Goal: Task Accomplishment & Management: Complete application form

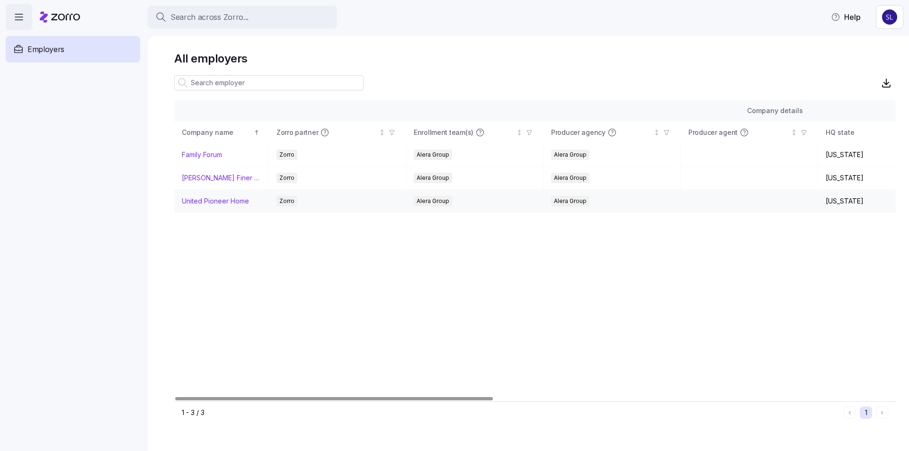
click at [228, 201] on link "United Pioneer Home" at bounding box center [215, 200] width 67 height 9
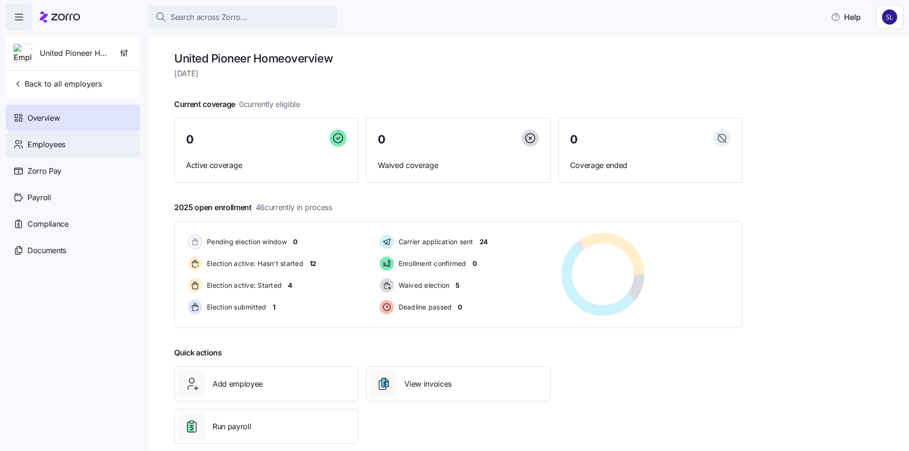
click at [49, 142] on span "Employees" at bounding box center [46, 145] width 38 height 12
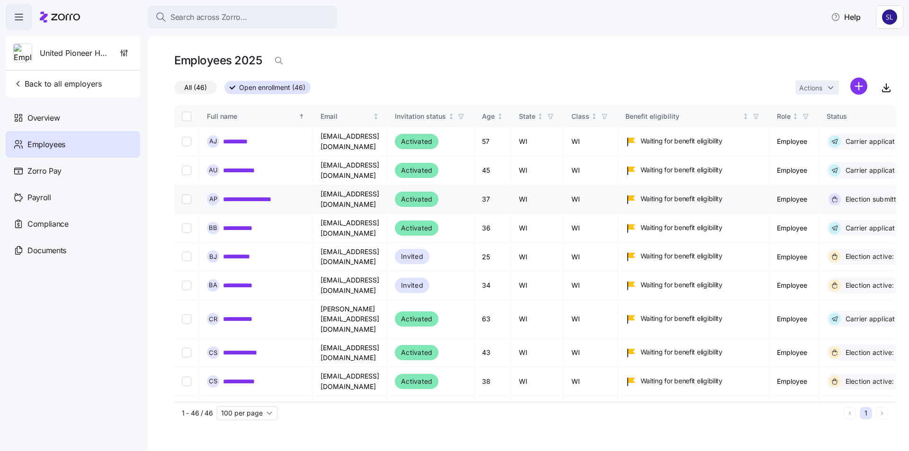
click at [247, 202] on link "**********" at bounding box center [247, 199] width 48 height 9
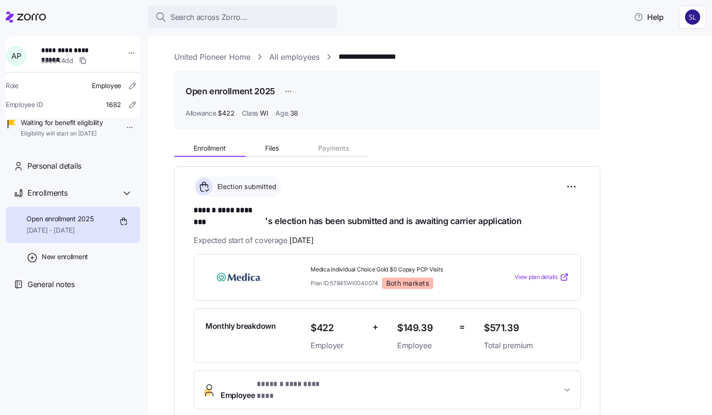
scroll to position [163, 0]
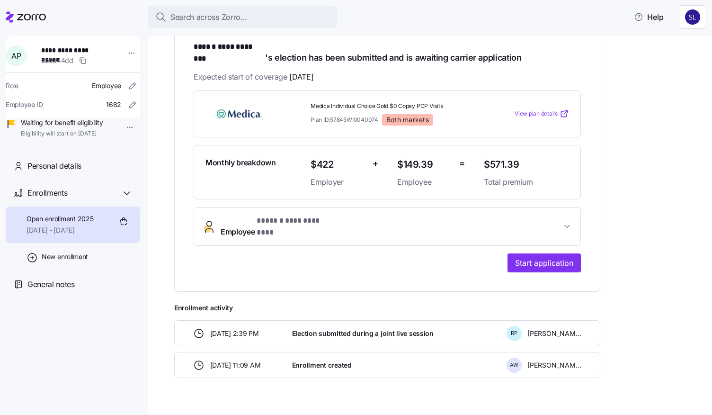
click at [514, 215] on span "**********" at bounding box center [391, 226] width 341 height 23
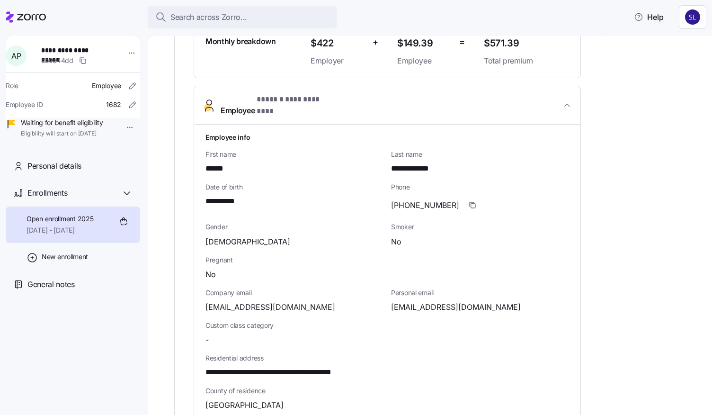
scroll to position [400, 0]
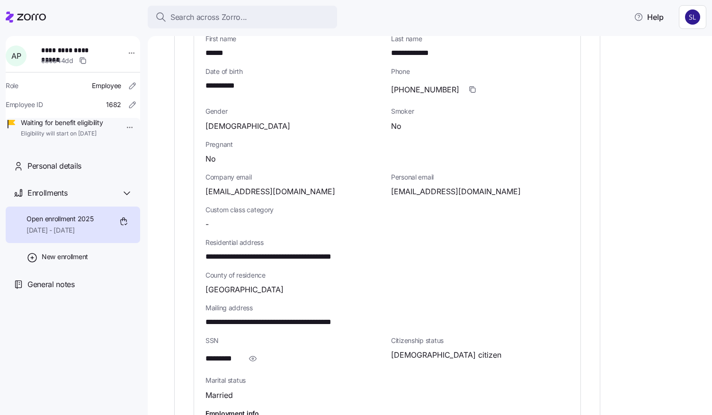
drag, startPoint x: 250, startPoint y: 337, endPoint x: 357, endPoint y: 336, distance: 107.4
click at [250, 353] on icon "button" at bounding box center [252, 358] width 9 height 11
drag, startPoint x: 477, startPoint y: 172, endPoint x: 390, endPoint y: 170, distance: 87.1
click at [390, 170] on div "Personal email [EMAIL_ADDRESS][DOMAIN_NAME]" at bounding box center [480, 184] width 186 height 33
copy span "[EMAIL_ADDRESS][DOMAIN_NAME]"
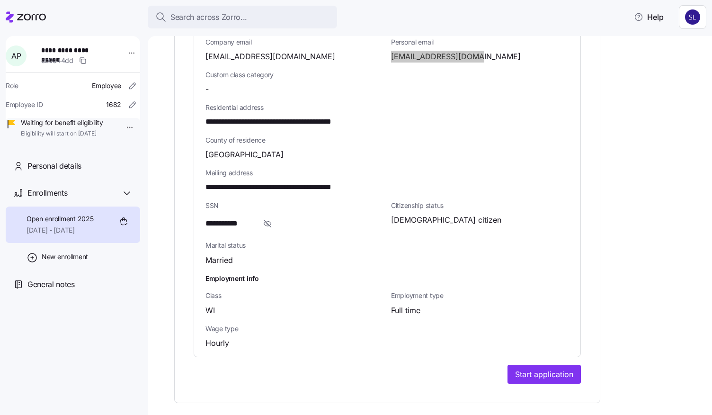
scroll to position [637, 0]
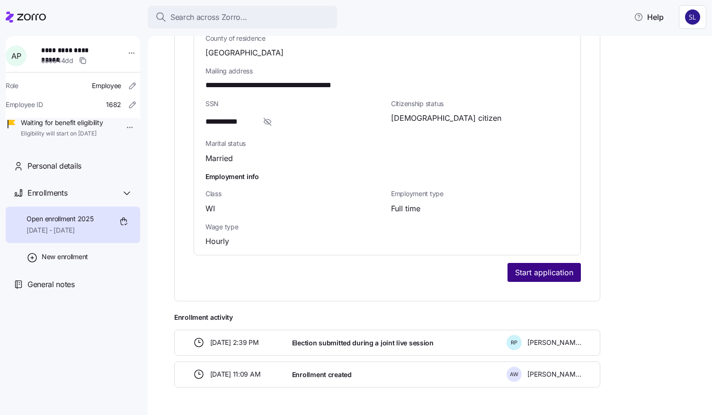
click at [534, 266] on span "Start application" at bounding box center [544, 271] width 58 height 11
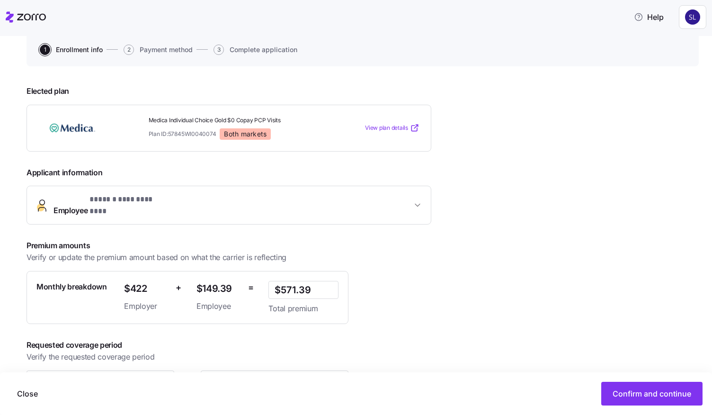
scroll to position [116, 0]
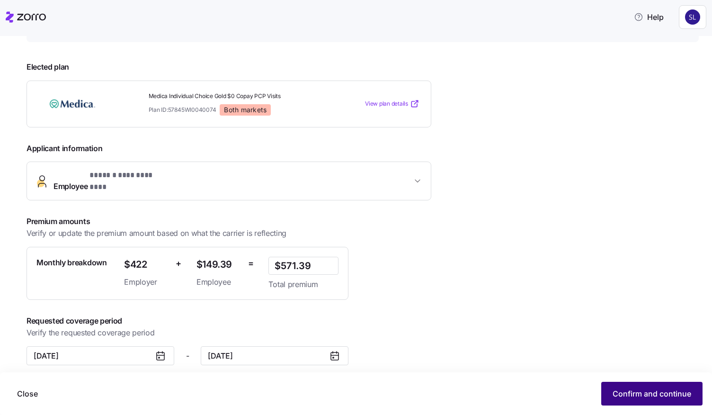
click at [647, 389] on span "Confirm and continue" at bounding box center [651, 393] width 79 height 11
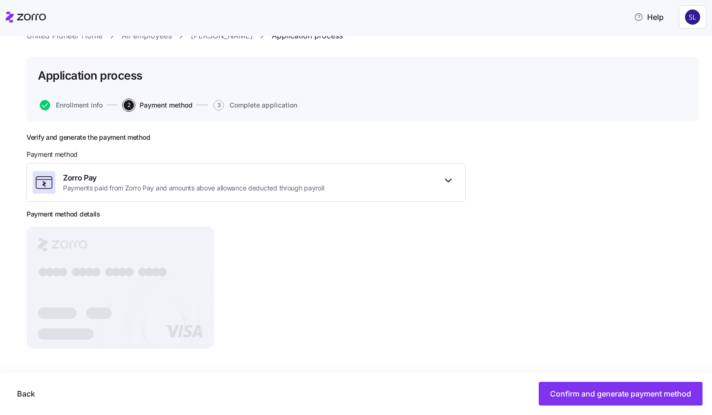
scroll to position [36, 0]
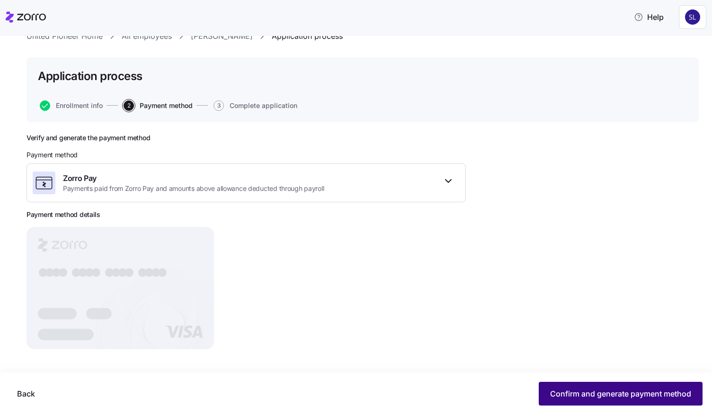
click at [637, 394] on span "Confirm and generate payment method" at bounding box center [620, 393] width 141 height 11
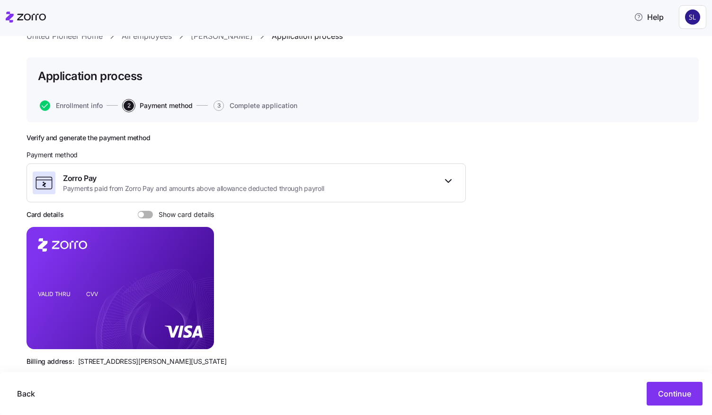
click at [144, 212] on span at bounding box center [148, 215] width 9 height 8
click at [138, 211] on input "Show card details" at bounding box center [138, 211] width 0 height 0
click at [665, 395] on span "Continue" at bounding box center [674, 393] width 33 height 11
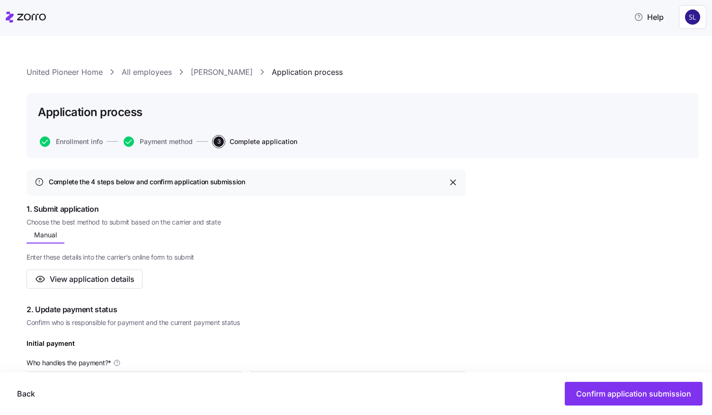
scroll to position [237, 0]
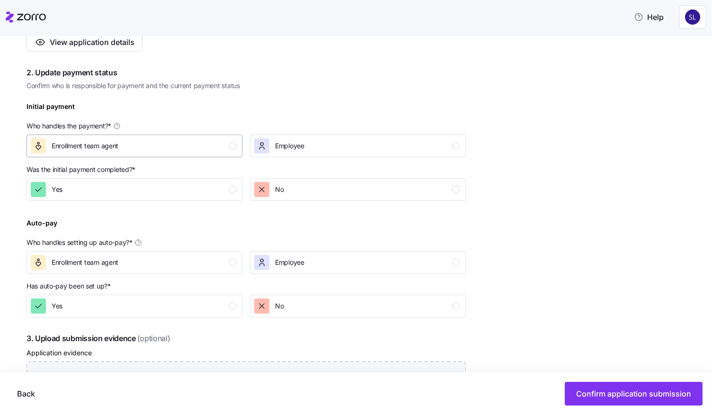
click at [170, 155] on button "Enrollment team agent" at bounding box center [135, 145] width 216 height 23
click at [172, 187] on div "Yes" at bounding box center [133, 189] width 205 height 15
click at [347, 265] on div "Employee" at bounding box center [356, 262] width 205 height 15
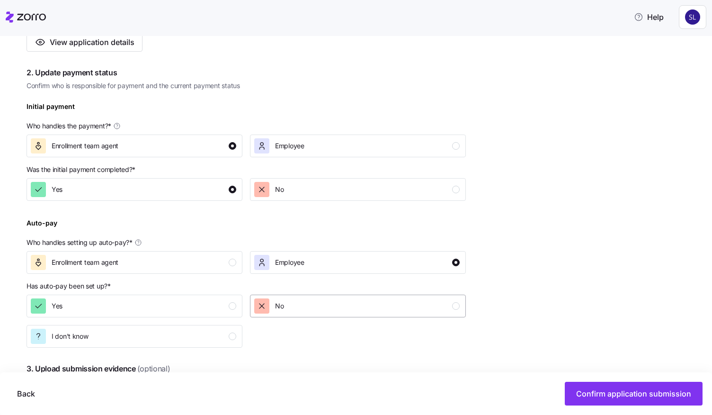
click at [341, 302] on div "No" at bounding box center [356, 305] width 205 height 15
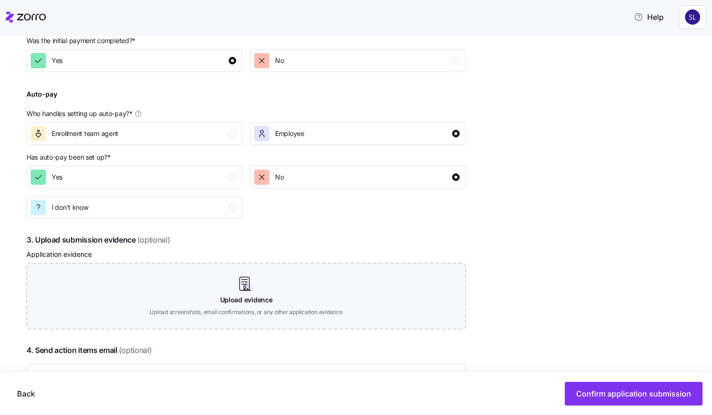
scroll to position [445, 0]
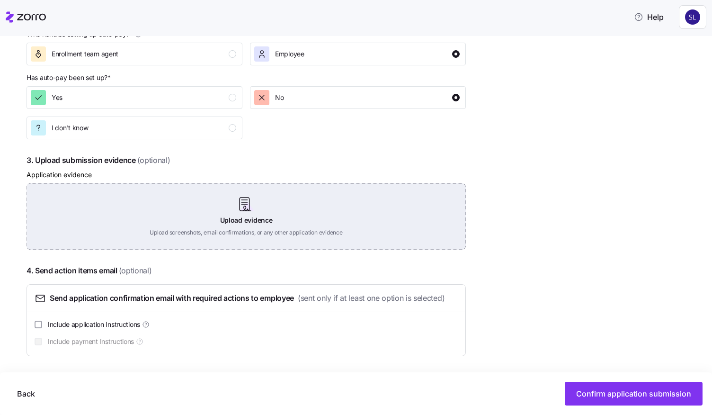
click at [196, 219] on div "Upload evidence Upload screenshots, email confirmations, or any other applicati…" at bounding box center [246, 216] width 439 height 66
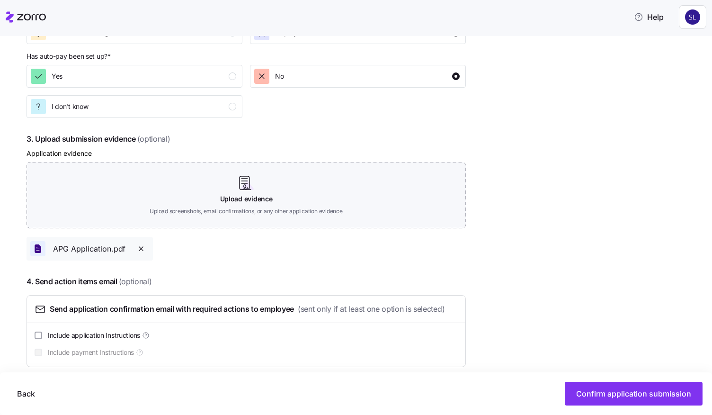
scroll to position [477, 0]
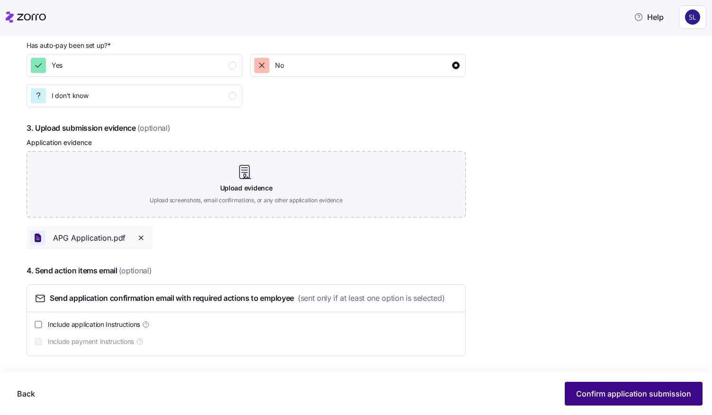
click at [619, 392] on span "Confirm application submission" at bounding box center [633, 393] width 115 height 11
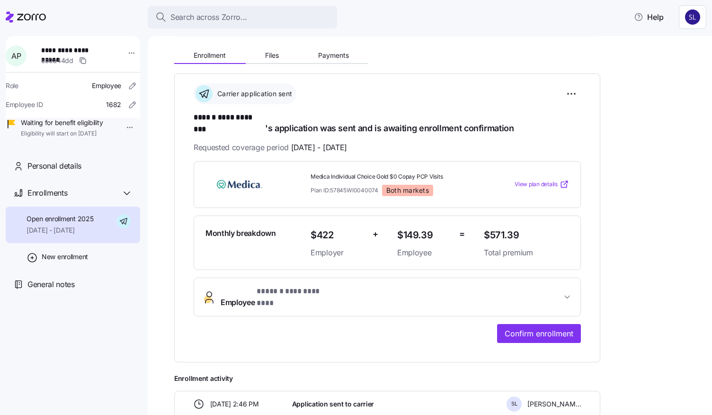
scroll to position [95, 0]
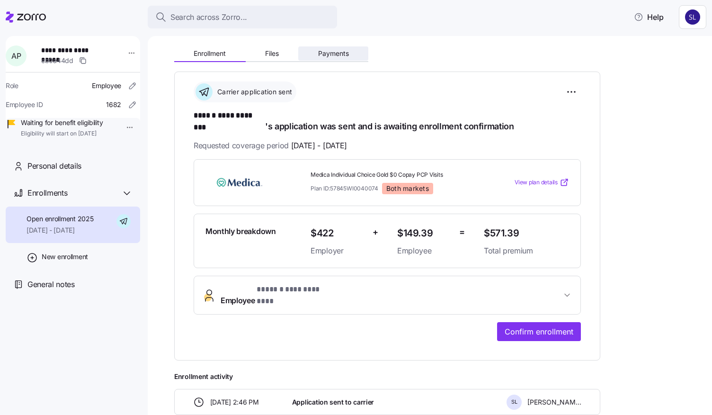
click at [333, 58] on button "Payments" at bounding box center [333, 53] width 70 height 14
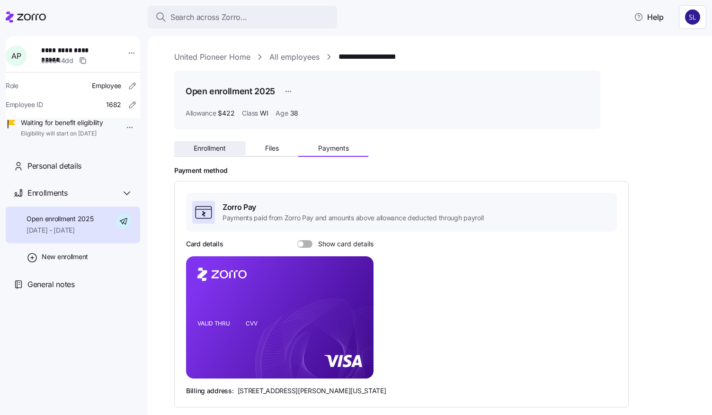
click at [219, 149] on span "Enrollment" at bounding box center [210, 148] width 32 height 7
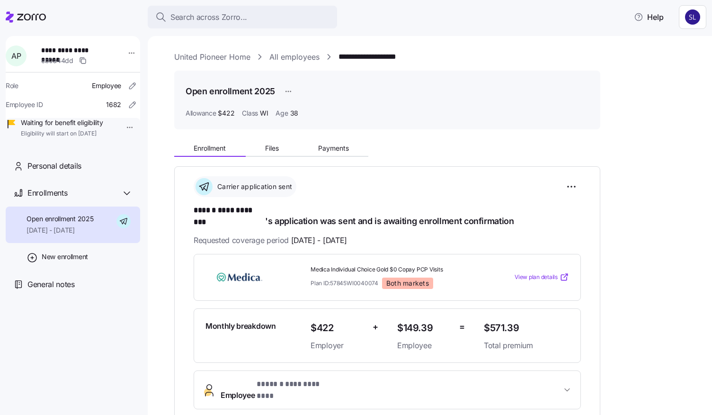
click at [330, 147] on span "Payments" at bounding box center [333, 148] width 31 height 7
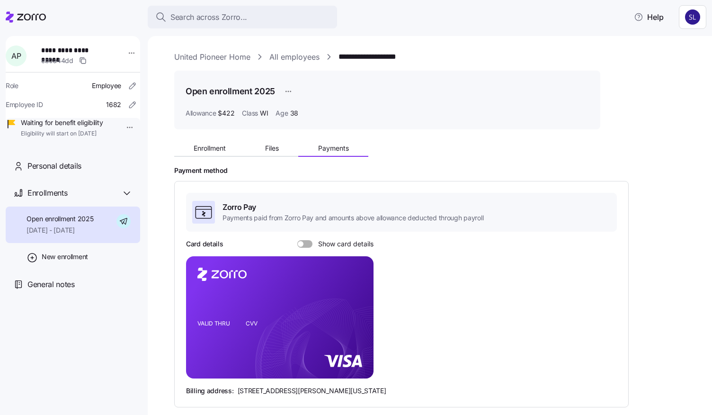
click at [302, 244] on div at bounding box center [304, 244] width 15 height 8
click at [297, 240] on input "Show card details" at bounding box center [297, 240] width 0 height 0
